Goal: Task Accomplishment & Management: Use online tool/utility

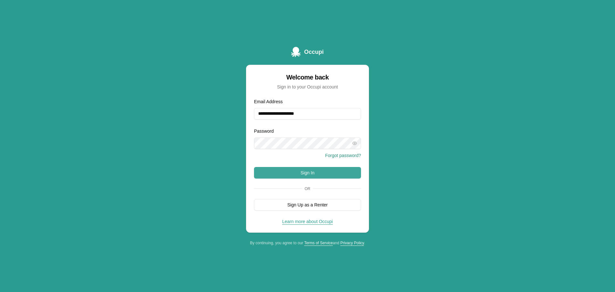
click at [309, 172] on button "Sign In" at bounding box center [307, 173] width 107 height 12
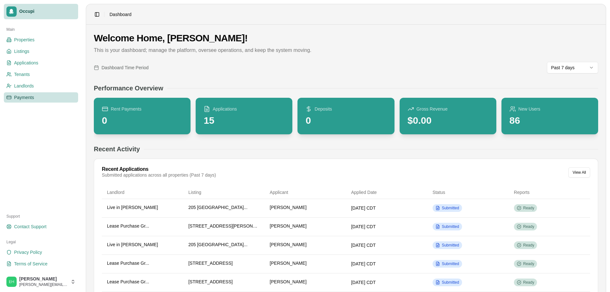
click at [43, 100] on link "Payments" at bounding box center [41, 97] width 74 height 10
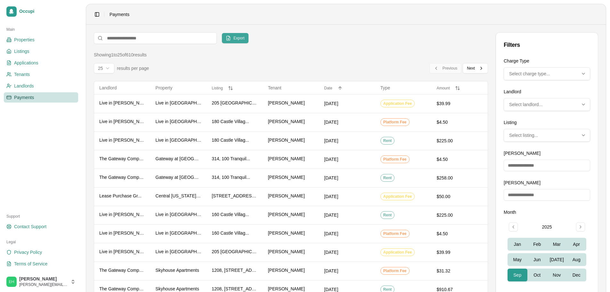
click at [231, 38] on button "Export" at bounding box center [235, 38] width 27 height 10
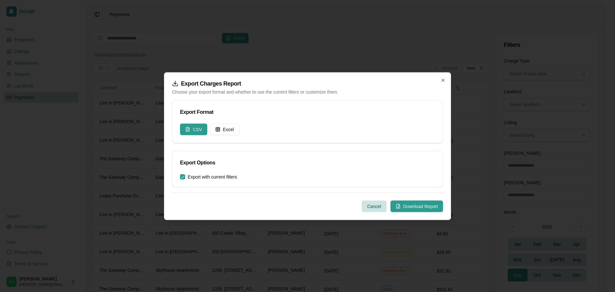
click at [368, 207] on button "Cancel" at bounding box center [374, 206] width 25 height 12
